Goal: Check status: Check status

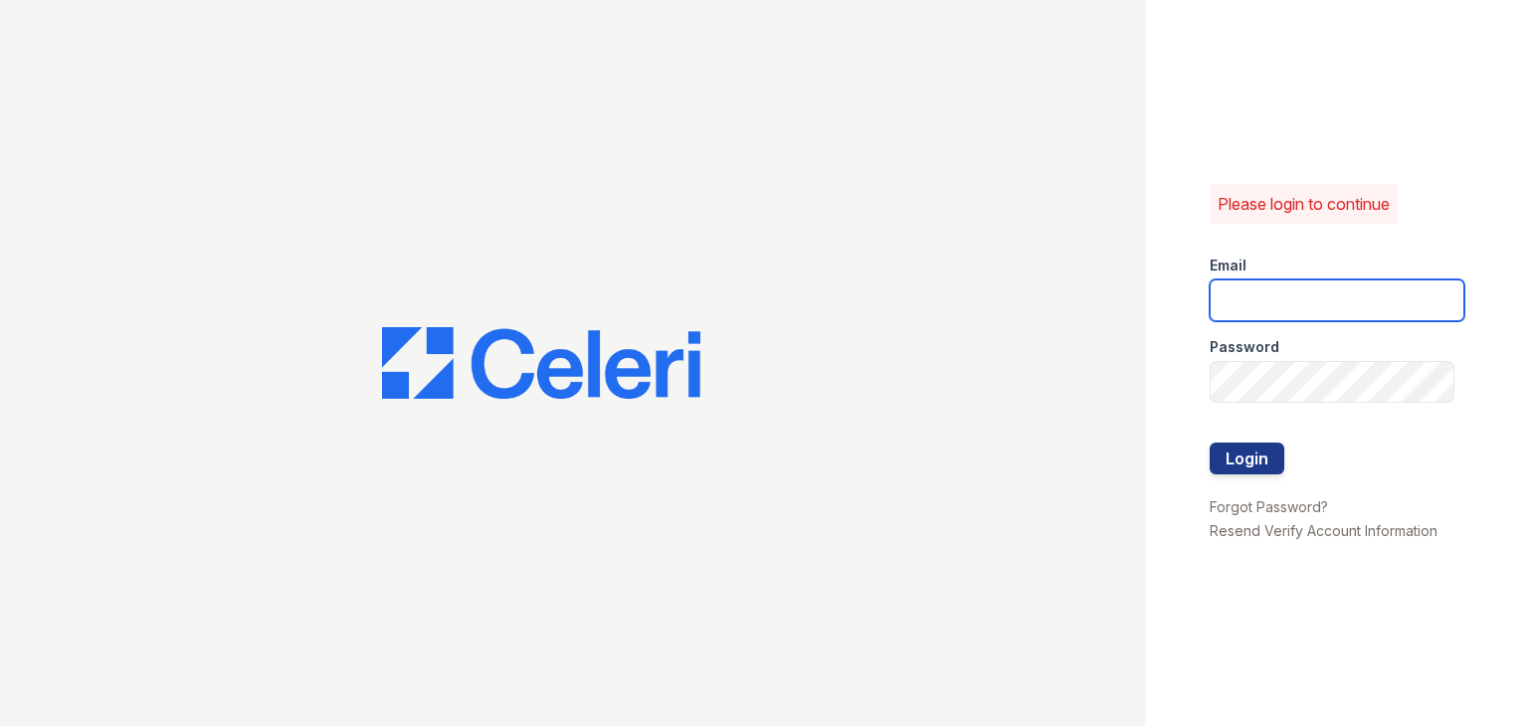
type input "ymp@mns.com"
click at [1229, 467] on button "Login" at bounding box center [1247, 459] width 75 height 32
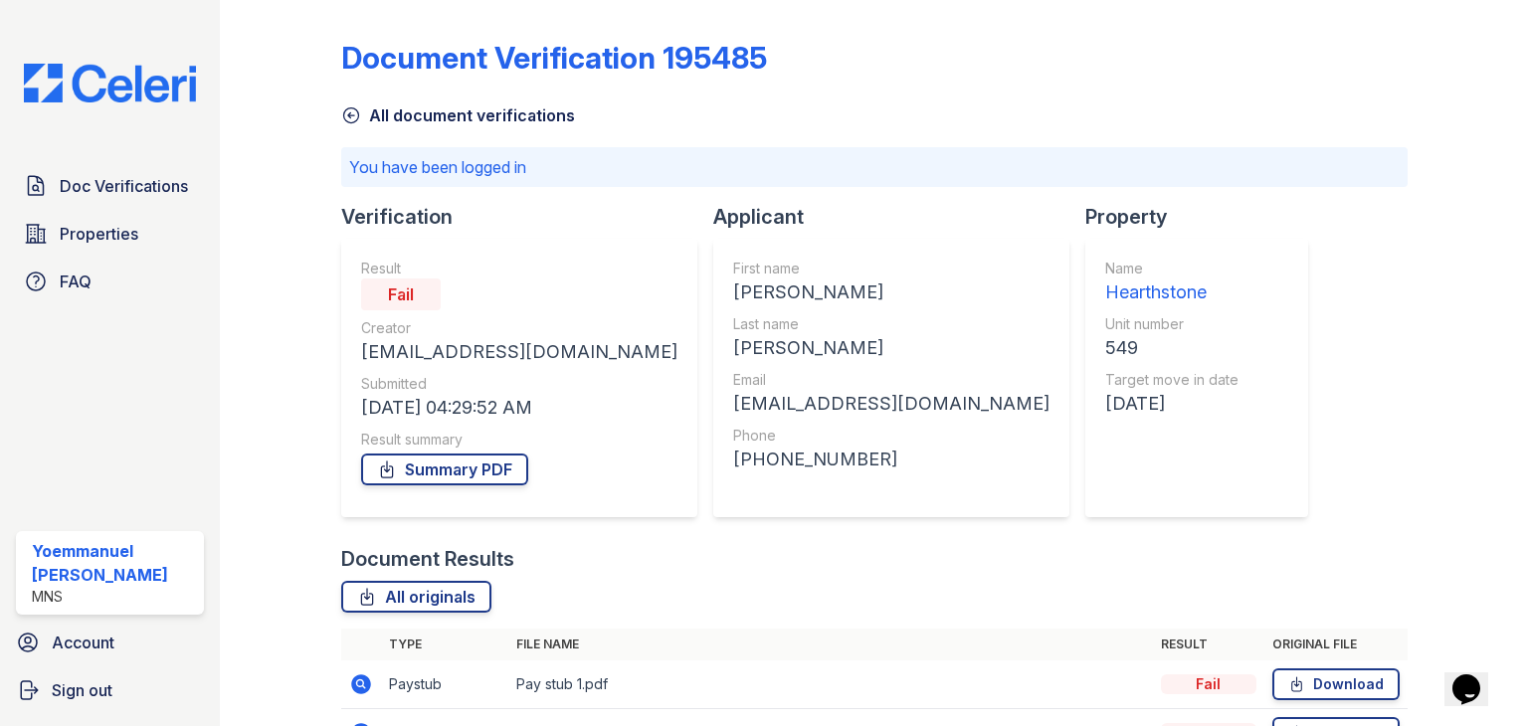
scroll to position [119, 0]
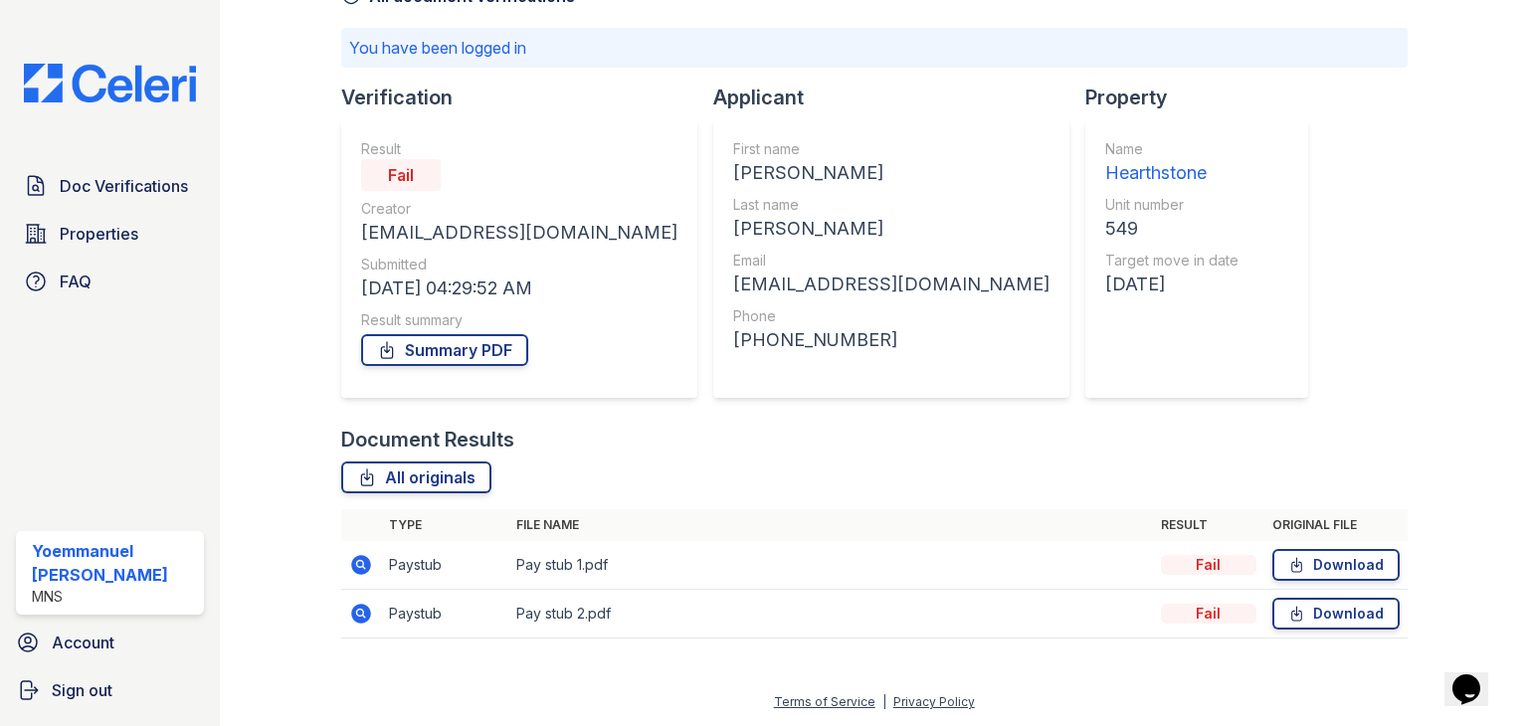
click at [354, 570] on icon at bounding box center [361, 565] width 20 height 20
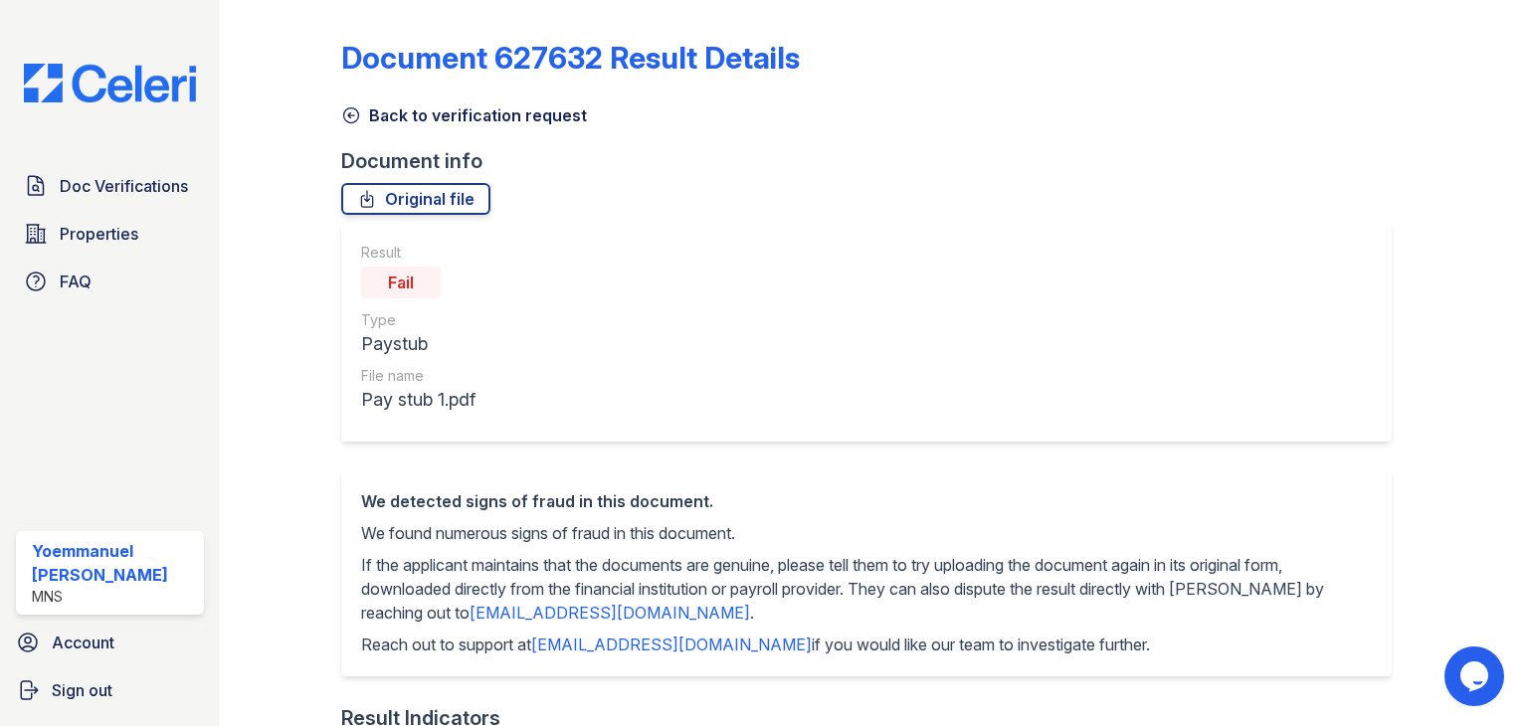
click at [351, 119] on icon at bounding box center [351, 115] width 20 height 20
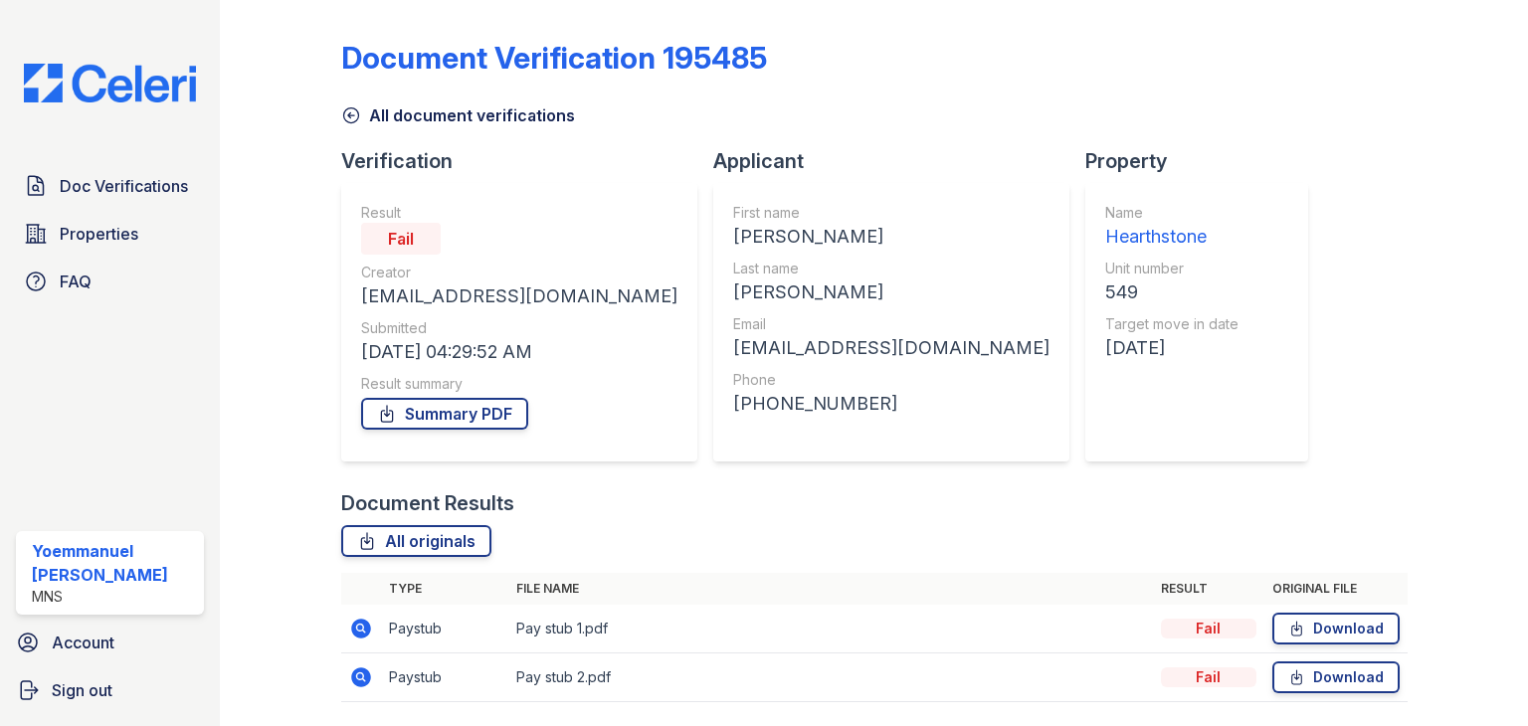
click at [344, 120] on icon at bounding box center [350, 115] width 15 height 15
